Goal: Information Seeking & Learning: Learn about a topic

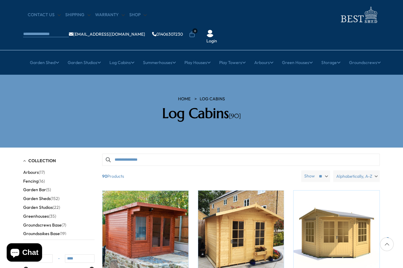
scroll to position [47, 0]
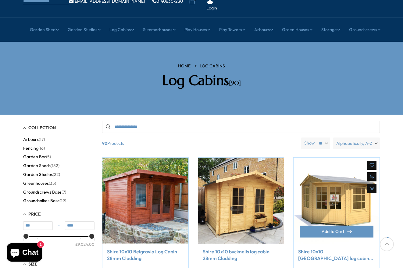
click at [339, 182] on img at bounding box center [337, 201] width 86 height 86
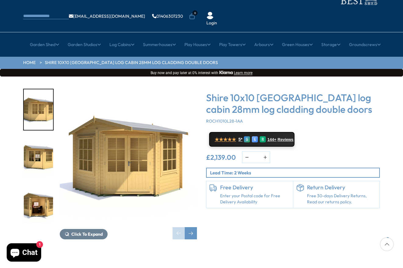
scroll to position [32, 0]
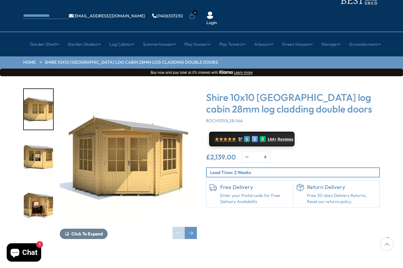
click at [36, 138] on img "2 / 9" at bounding box center [38, 157] width 29 height 41
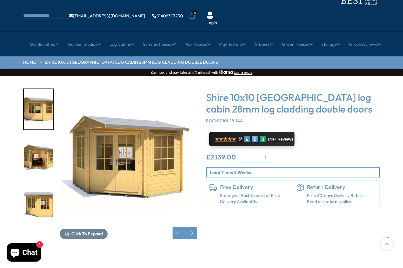
click at [34, 189] on img "4 / 9" at bounding box center [38, 205] width 29 height 41
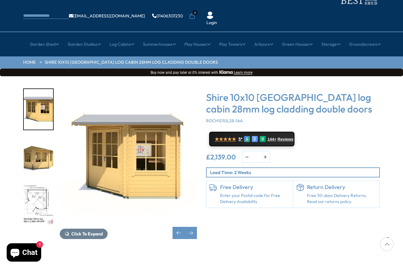
click at [36, 185] on img "6 / 9" at bounding box center [38, 205] width 29 height 41
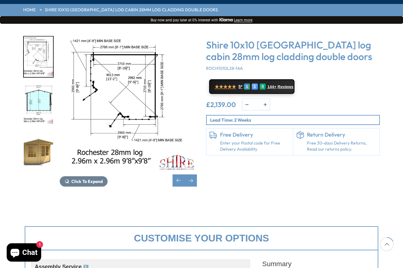
scroll to position [80, 0]
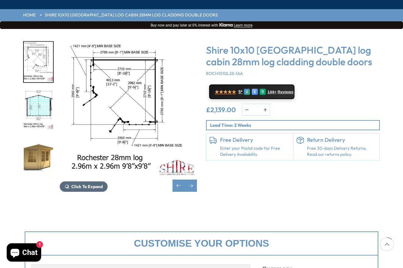
click at [89, 184] on span "Click To Expand" at bounding box center [86, 186] width 31 height 5
